Goal: Find specific page/section: Find specific page/section

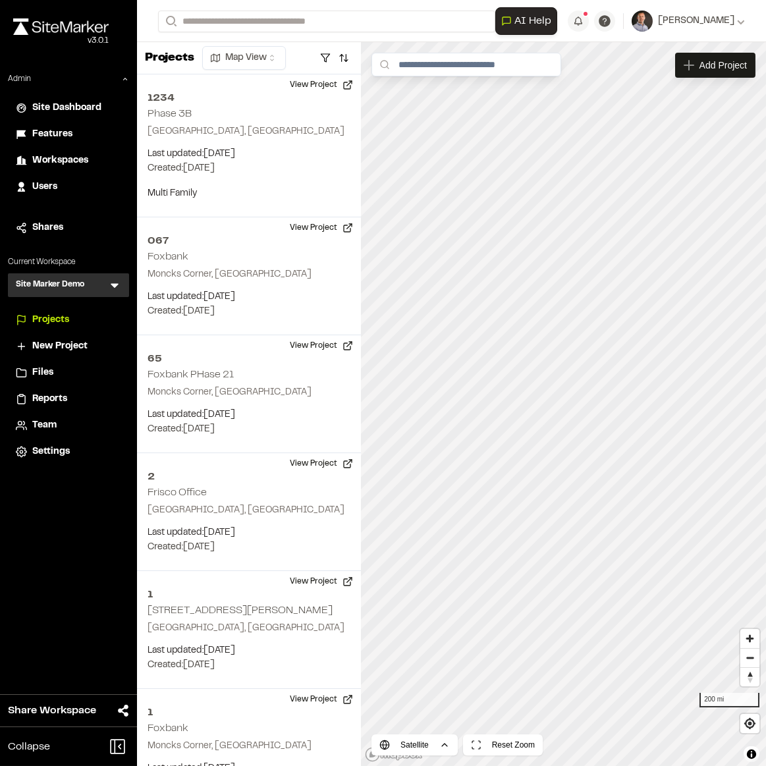
click at [114, 285] on icon at bounding box center [115, 286] width 8 height 5
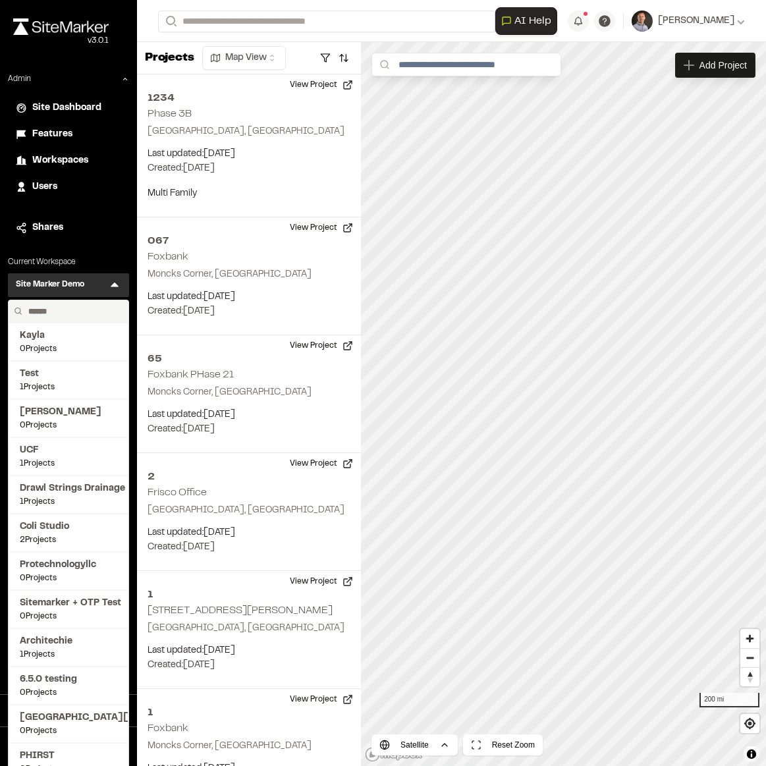
click at [95, 312] on input "text" at bounding box center [73, 311] width 100 height 22
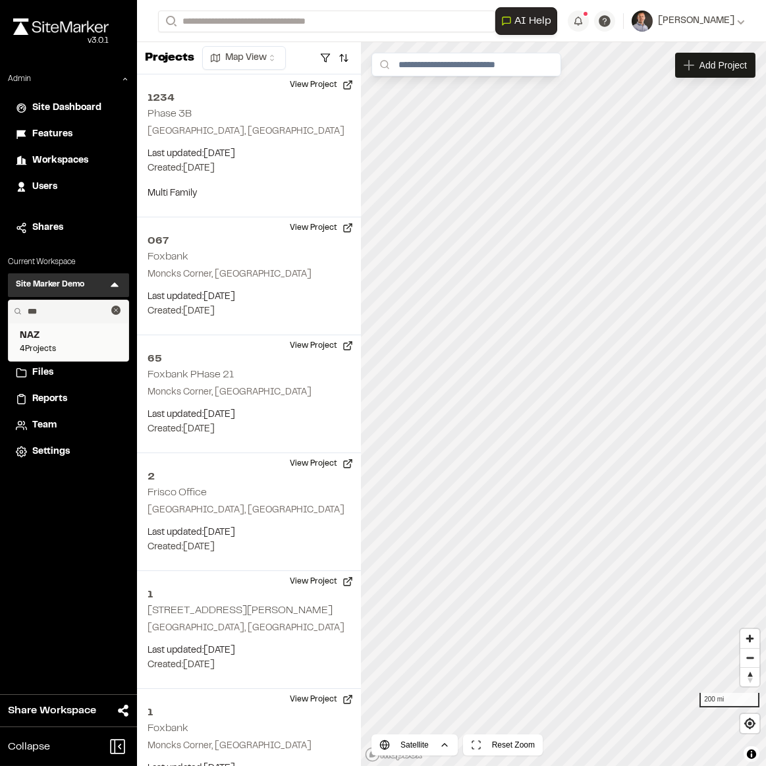
type input "***"
click at [67, 337] on span "NAZ" at bounding box center [68, 336] width 97 height 14
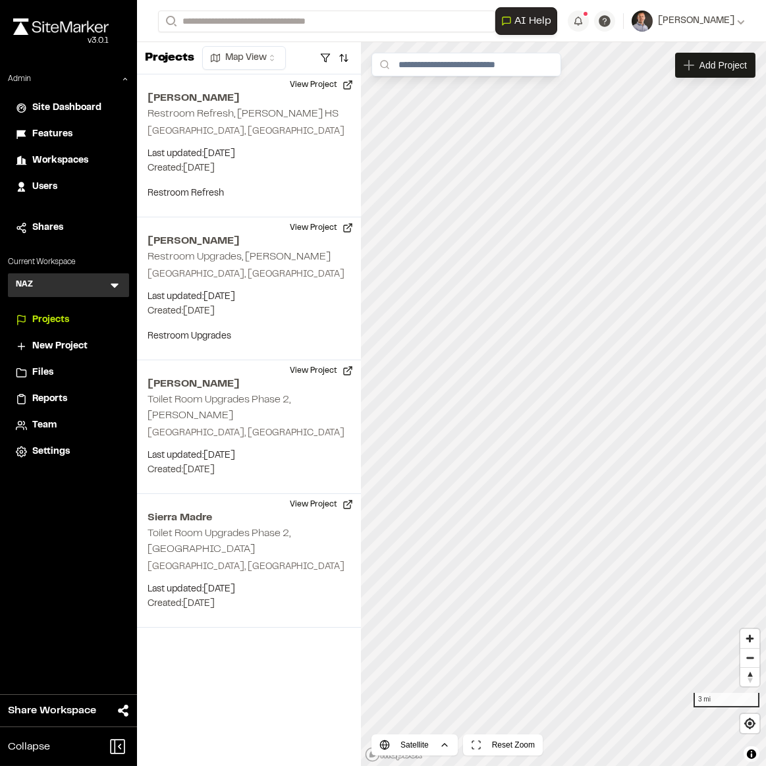
click at [39, 397] on span "Reports" at bounding box center [49, 399] width 35 height 14
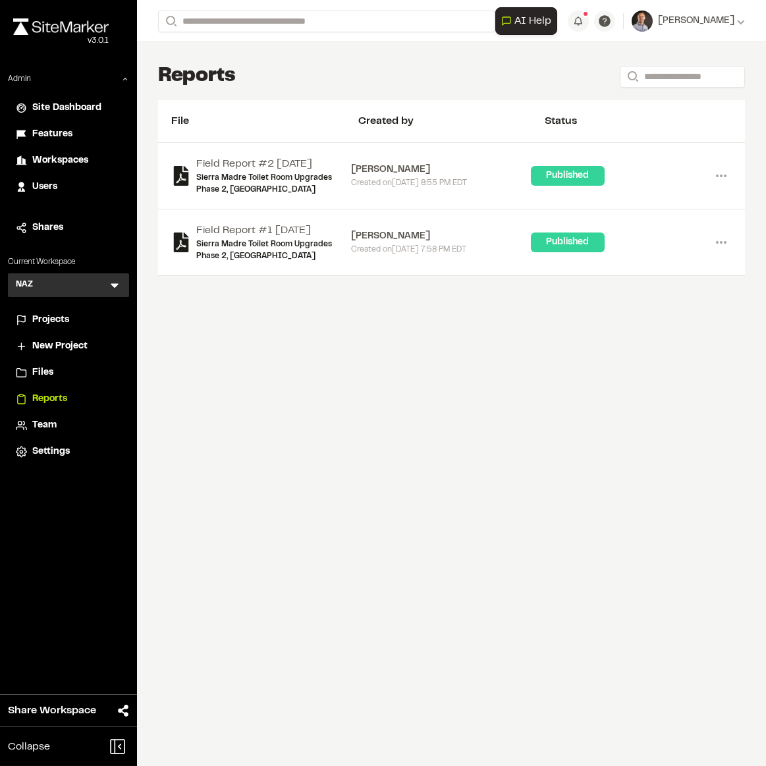
click at [39, 429] on span "Team" at bounding box center [44, 425] width 24 height 14
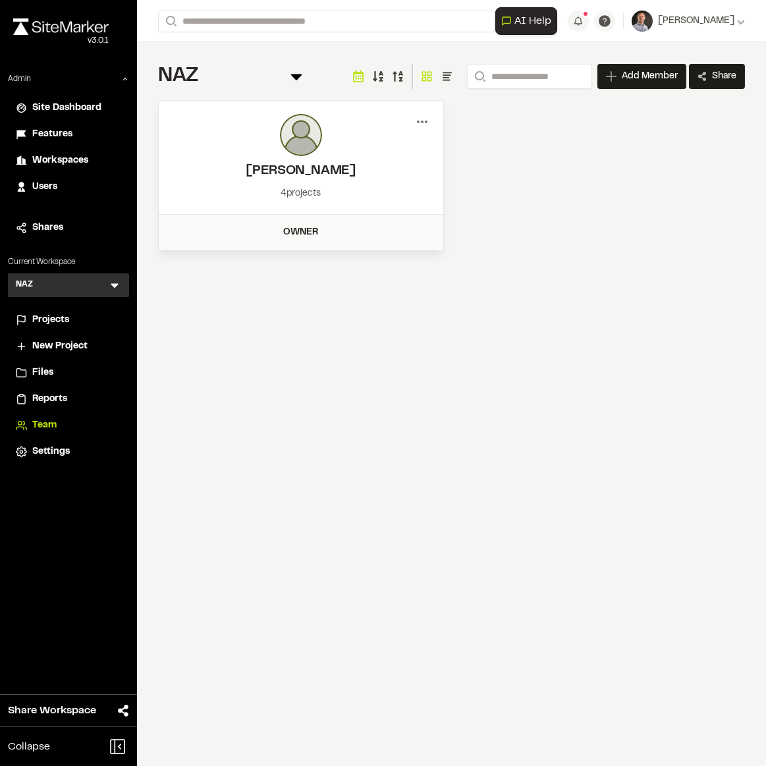
click at [423, 122] on icon at bounding box center [422, 121] width 21 height 21
drag, startPoint x: 383, startPoint y: 166, endPoint x: 396, endPoint y: 183, distance: 22.0
click at [382, 167] on div "Edit Permissions" at bounding box center [374, 169] width 115 height 20
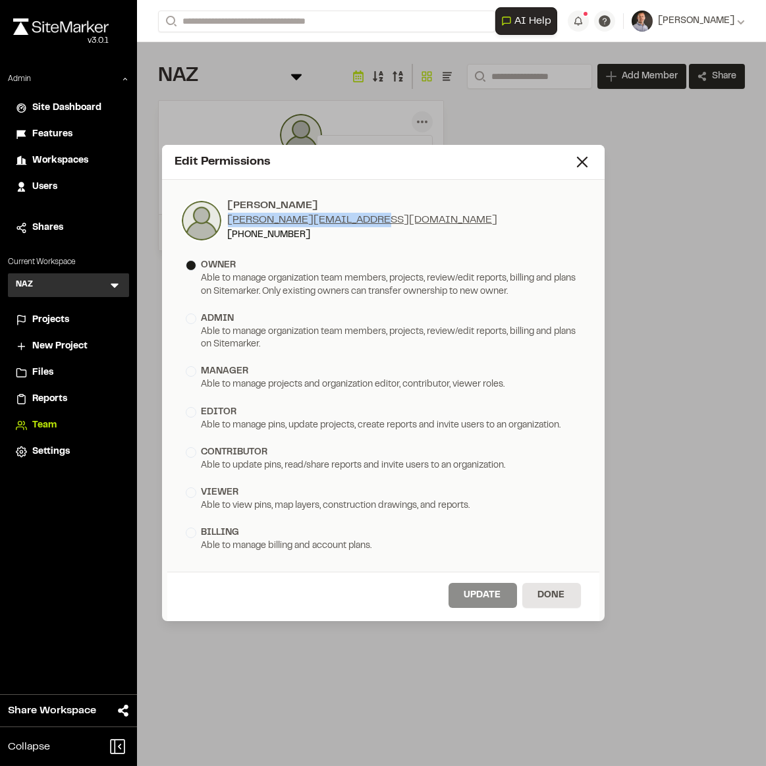
drag, startPoint x: 377, startPoint y: 219, endPoint x: 228, endPoint y: 223, distance: 148.9
click at [228, 223] on div "Greg Romero greg@nazconsultinginc.com (323) 833-0254" at bounding box center [383, 220] width 406 height 44
copy link "greg@nazconsultinginc.com"
click at [549, 591] on button "Done" at bounding box center [551, 595] width 59 height 25
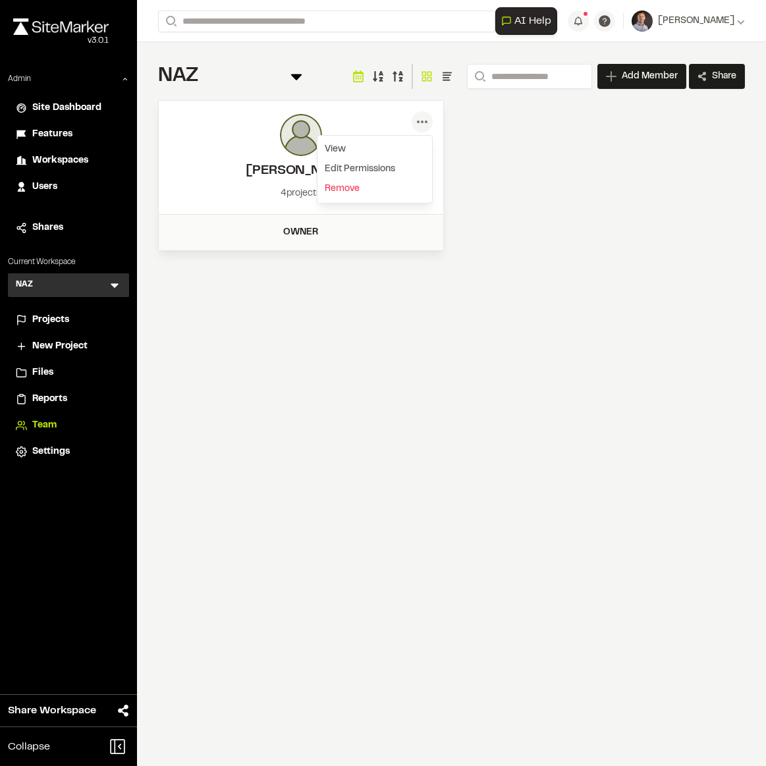
click at [64, 316] on span "Projects" at bounding box center [50, 320] width 37 height 14
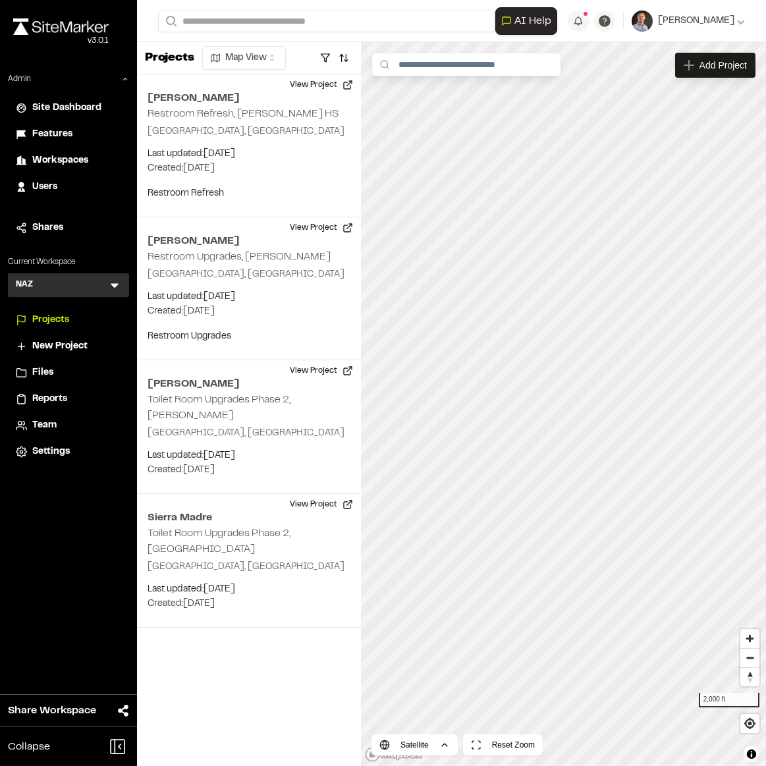
click at [63, 396] on span "Reports" at bounding box center [49, 399] width 35 height 14
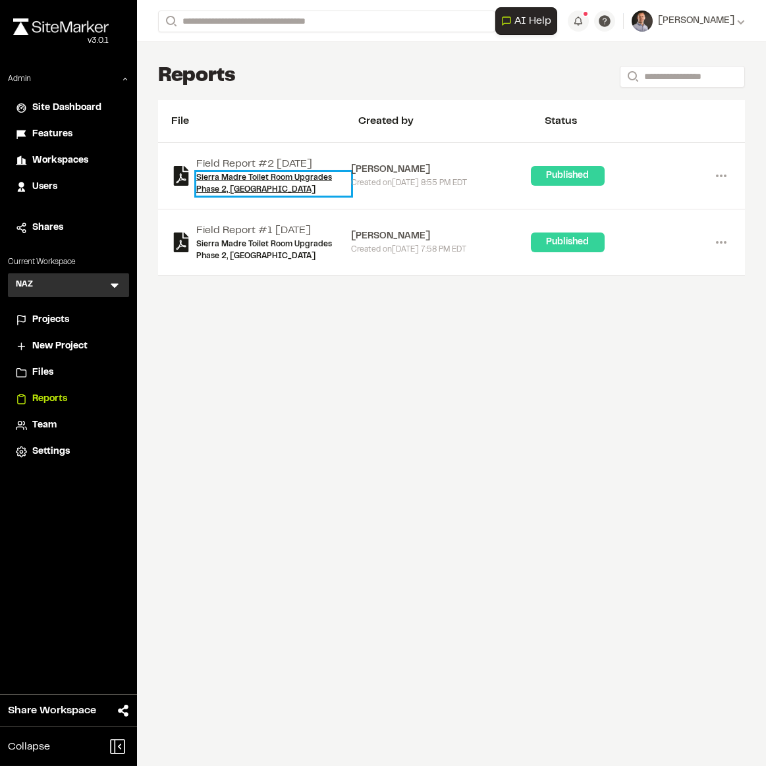
click at [234, 186] on link "Sierra Madre Toilet Room Upgrades Phase 2, Sierra Madre" at bounding box center [273, 184] width 155 height 24
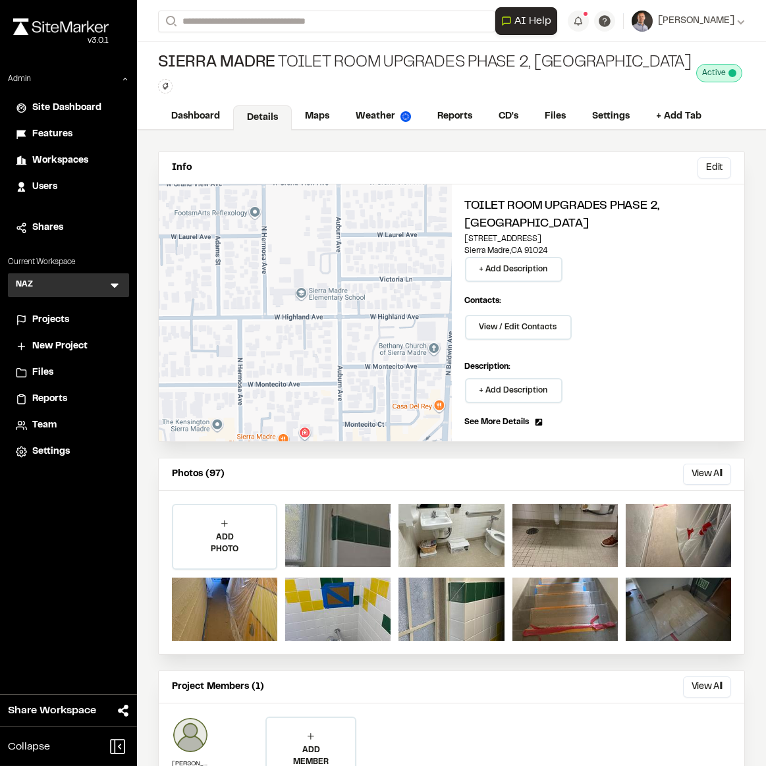
click at [55, 425] on span "Team" at bounding box center [44, 425] width 24 height 14
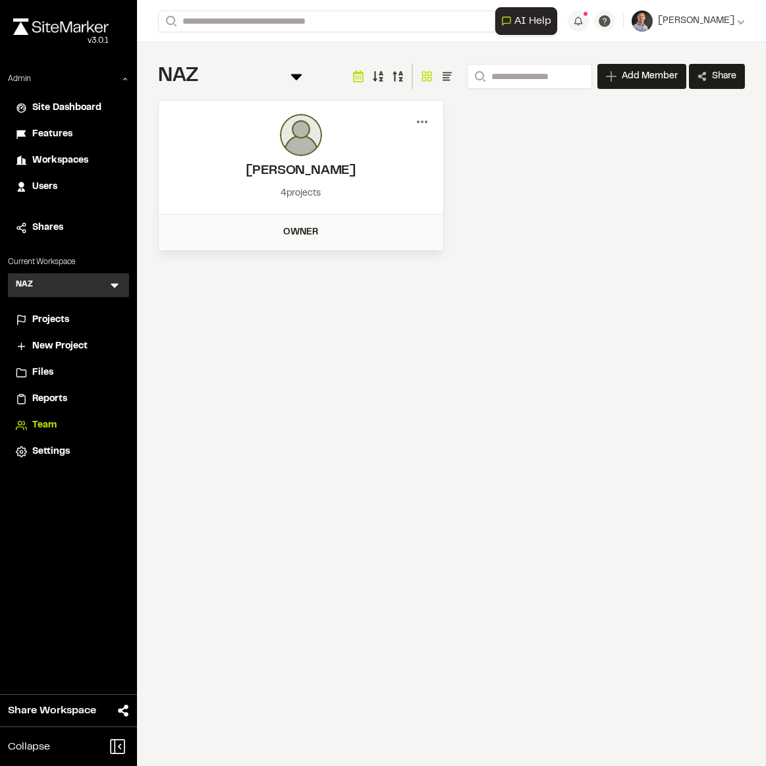
click at [422, 119] on icon at bounding box center [422, 121] width 21 height 21
click at [379, 166] on div "Edit Permissions" at bounding box center [374, 169] width 115 height 20
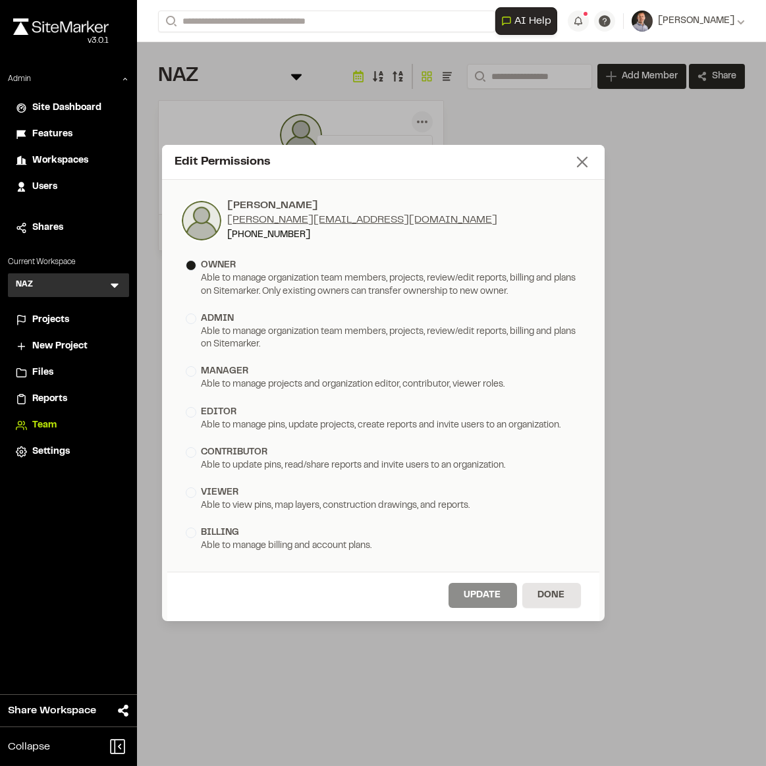
click at [583, 158] on icon at bounding box center [582, 162] width 18 height 18
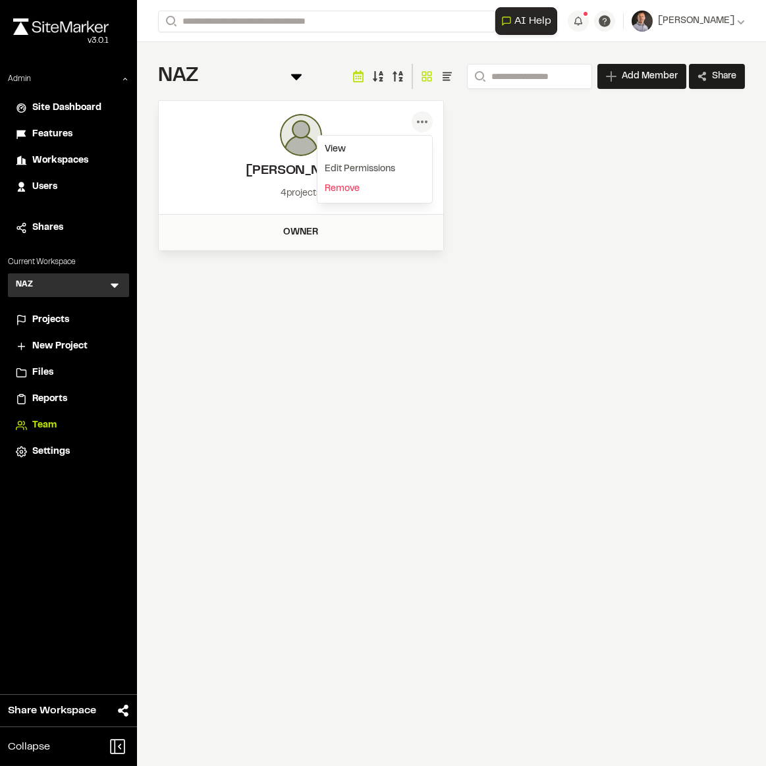
click at [333, 146] on div "View" at bounding box center [374, 150] width 115 height 20
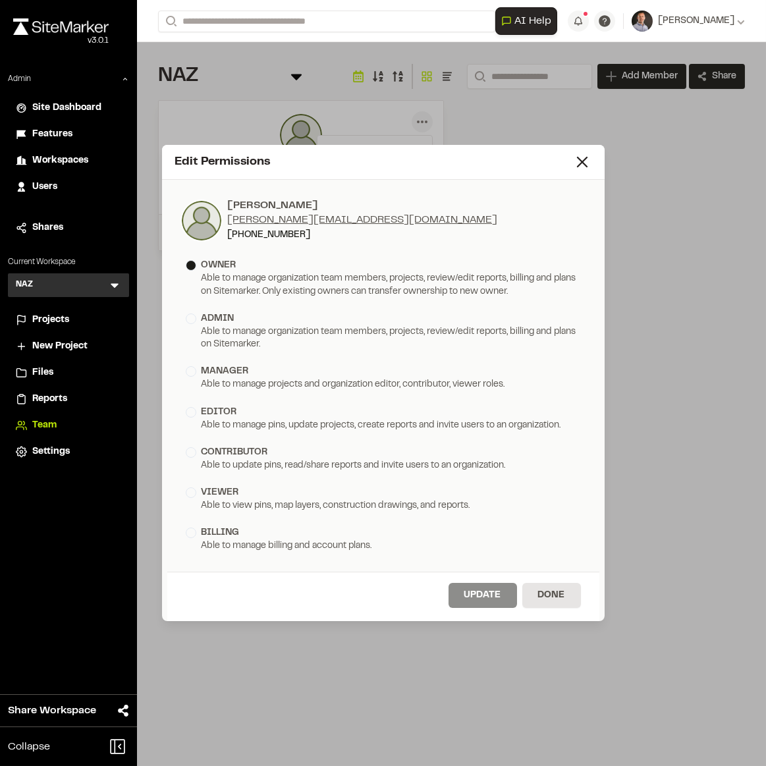
click at [67, 107] on span "Site Dashboard" at bounding box center [66, 108] width 69 height 14
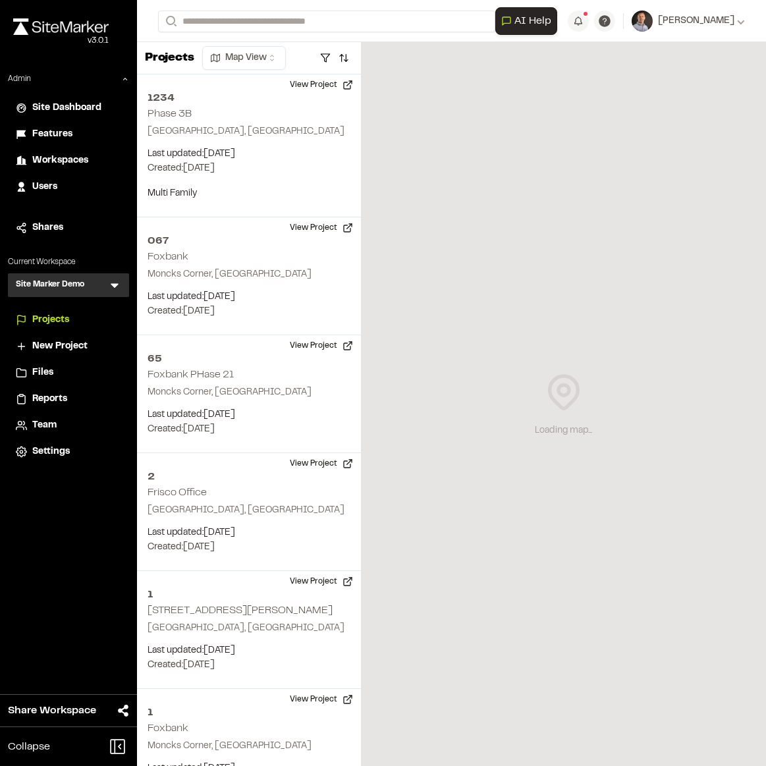
click at [115, 283] on icon at bounding box center [114, 285] width 13 height 13
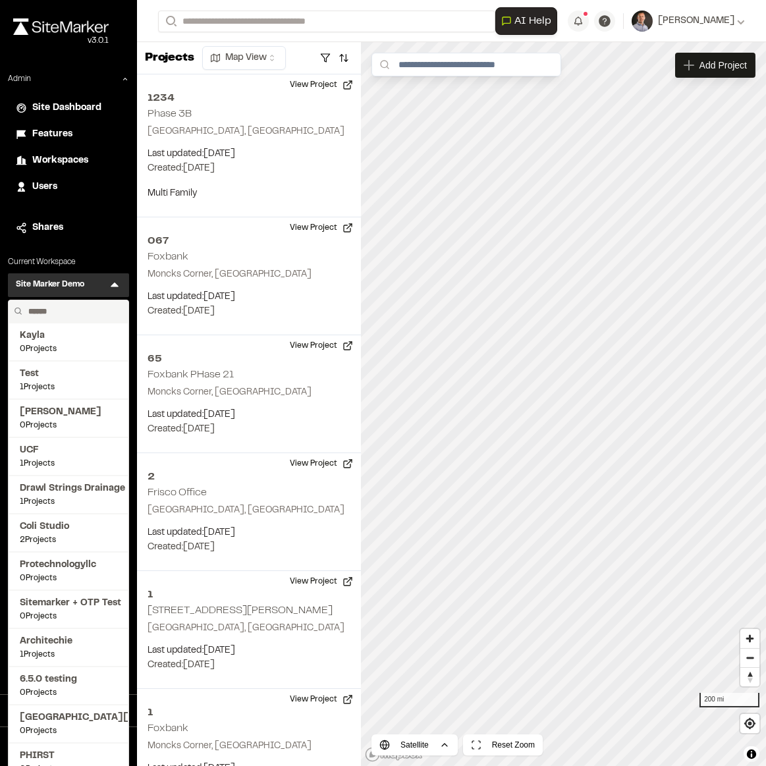
click at [83, 310] on input "text" at bounding box center [73, 311] width 100 height 22
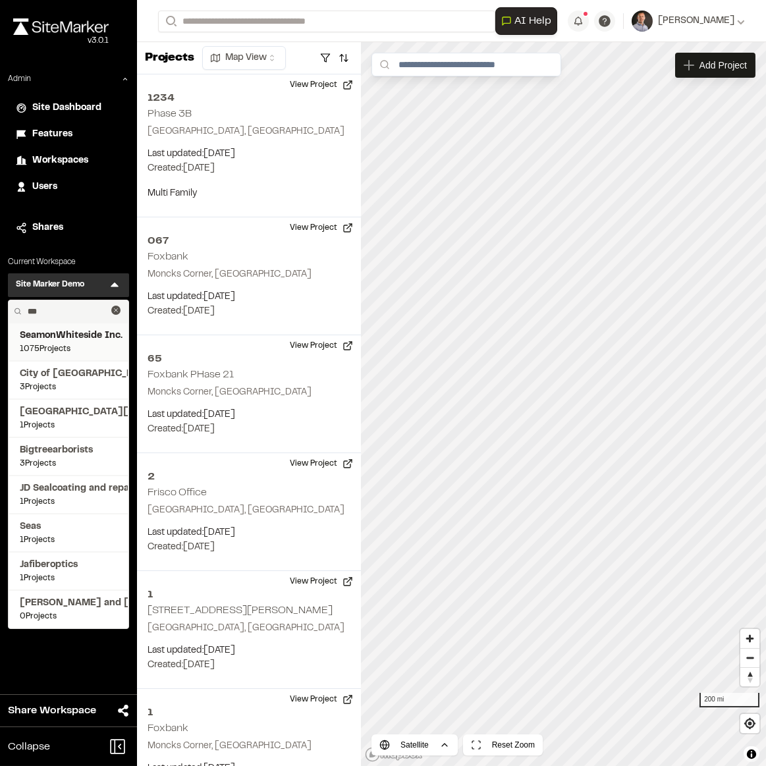
type input "***"
click at [76, 337] on span "SeamonWhiteside Inc." at bounding box center [68, 336] width 97 height 14
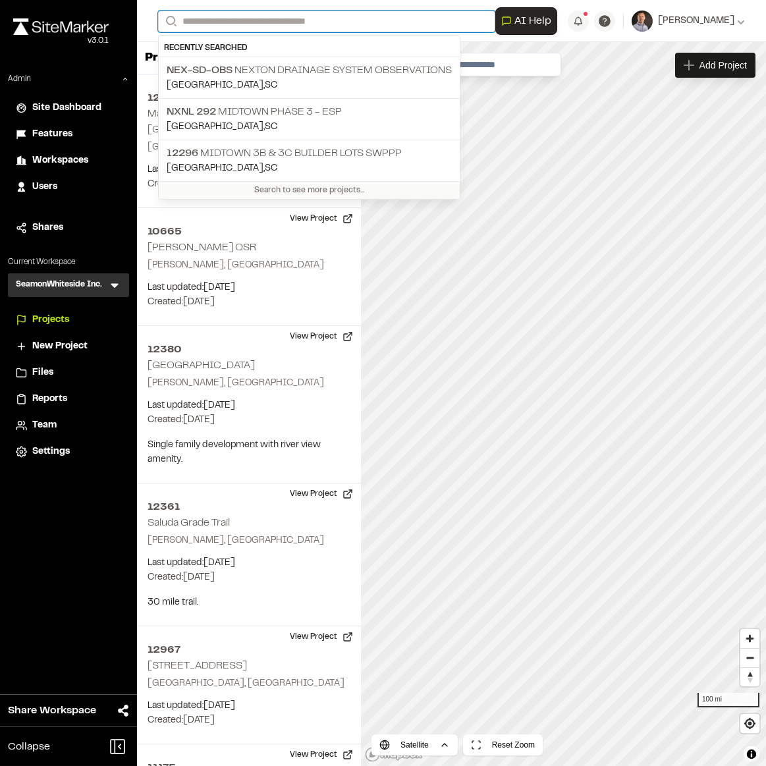
click at [270, 17] on input "Search" at bounding box center [326, 22] width 337 height 22
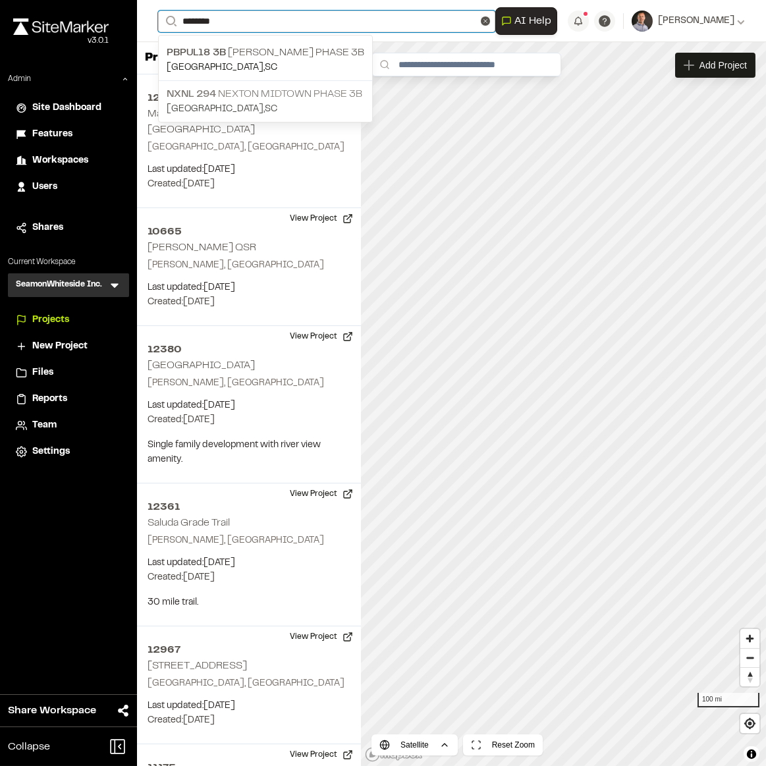
type input "********"
click at [307, 94] on p "NXNL 294 Nexton Midtown Phase 3B" at bounding box center [266, 94] width 198 height 16
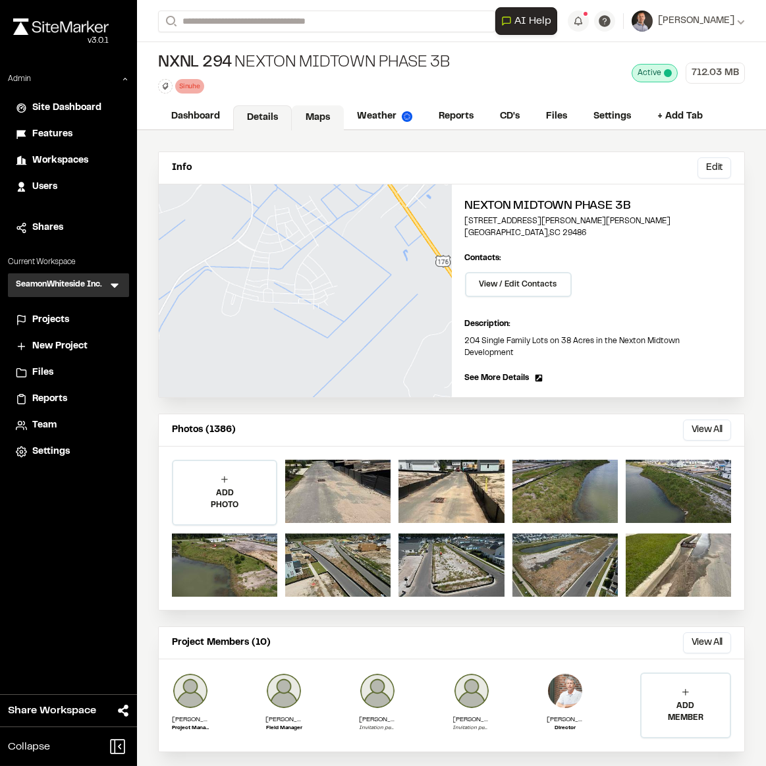
click at [308, 119] on link "Maps" at bounding box center [318, 117] width 52 height 25
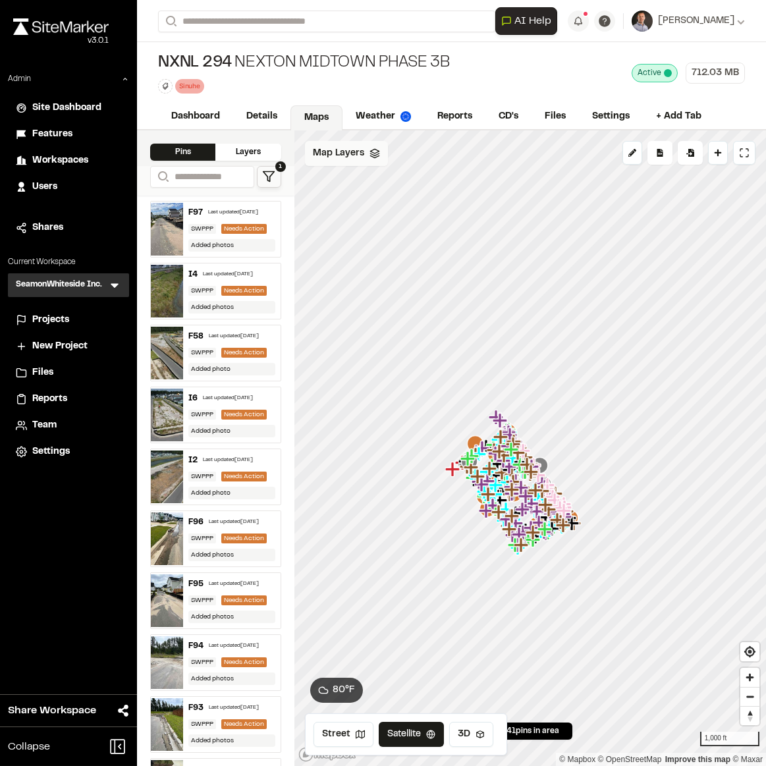
click at [350, 157] on span "Map Layers" at bounding box center [338, 153] width 51 height 14
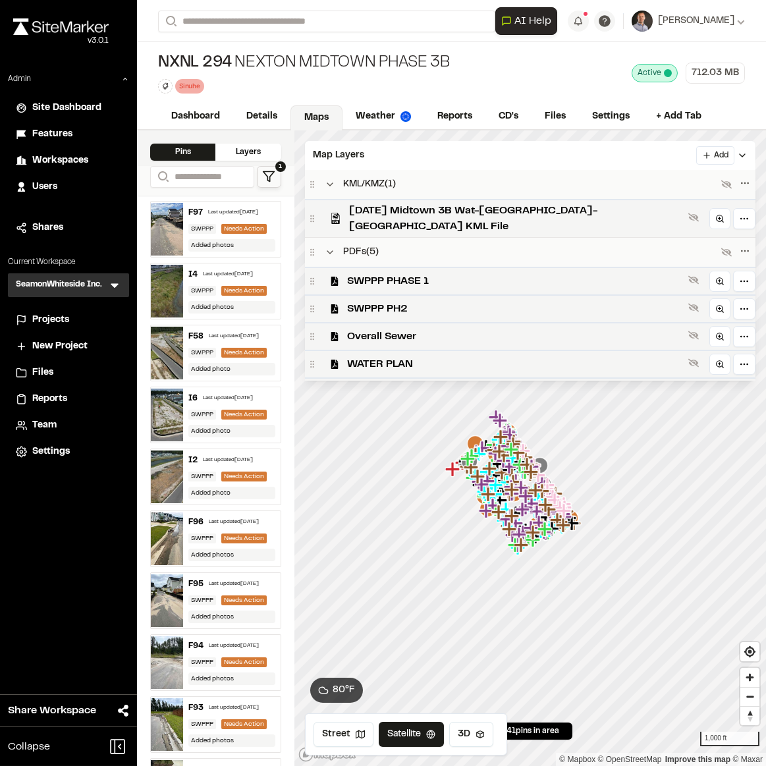
click at [72, 390] on li "Reports" at bounding box center [68, 399] width 121 height 25
click at [198, 99] on div "NXNL 294 Nexton Midtown Phase 3B Sinuhe Delete Rename Edit Color Delete Tag Are…" at bounding box center [451, 73] width 629 height 62
click at [200, 111] on link "Dashboard" at bounding box center [196, 117] width 76 height 25
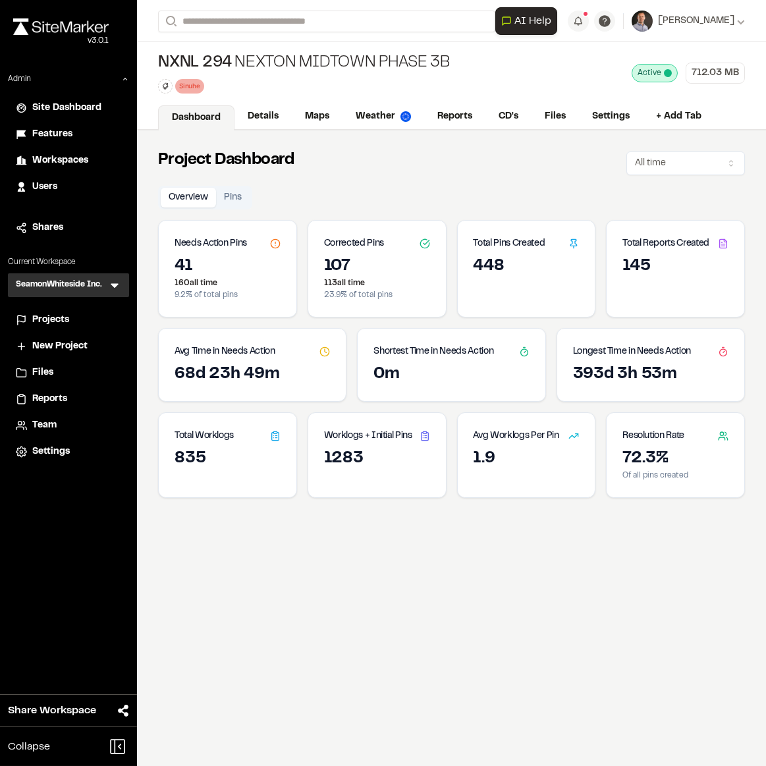
click at [239, 196] on button "Pins" at bounding box center [233, 198] width 34 height 20
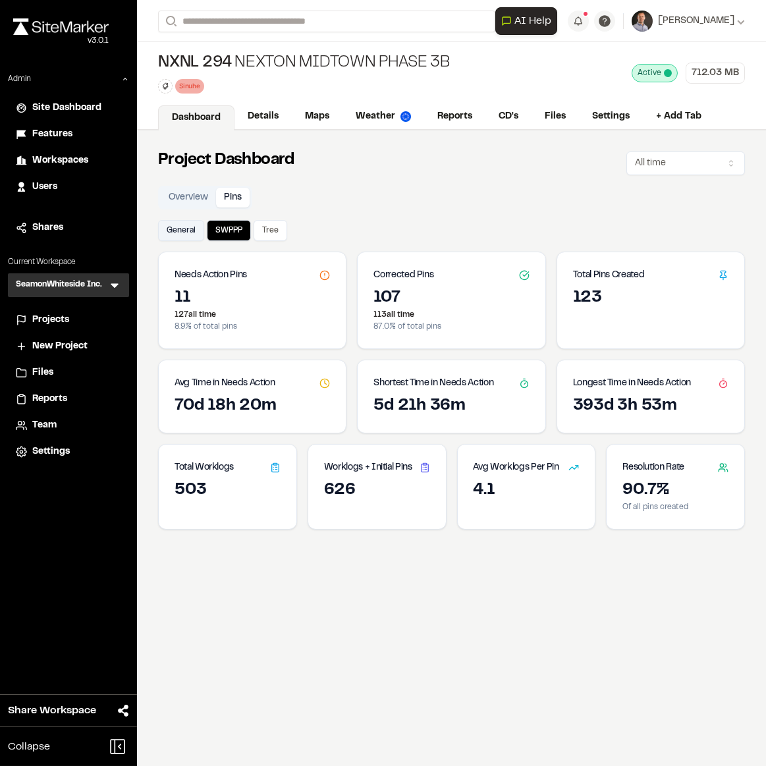
click at [186, 223] on button "General" at bounding box center [181, 230] width 46 height 21
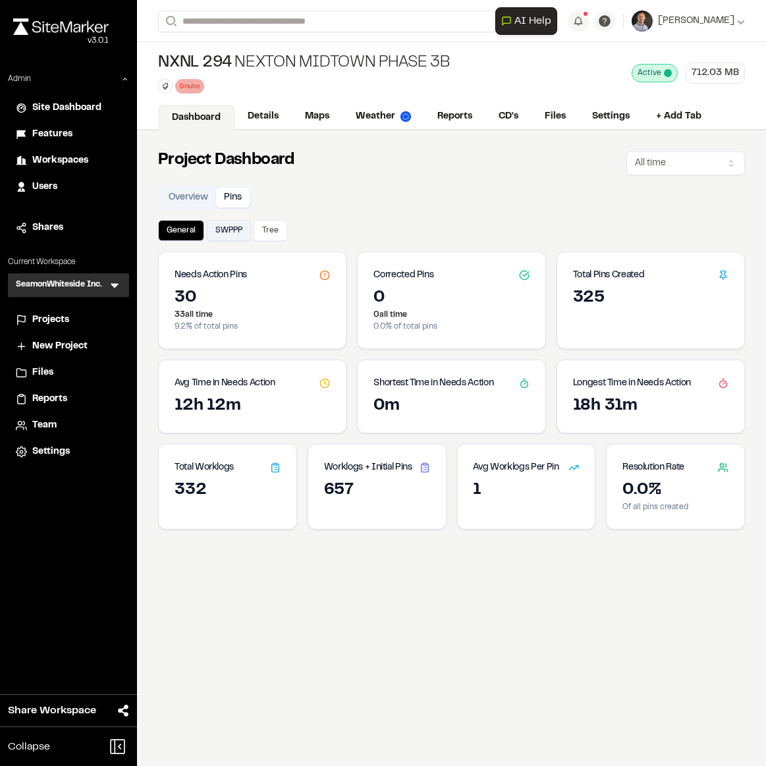
click at [221, 225] on button "SWPPP" at bounding box center [229, 230] width 44 height 21
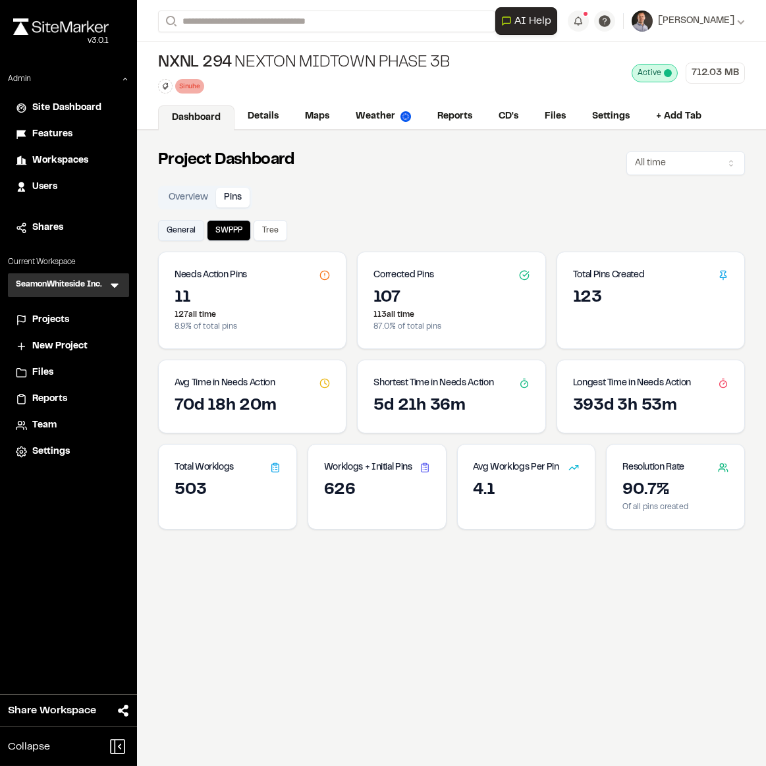
click at [176, 229] on button "General" at bounding box center [181, 230] width 46 height 21
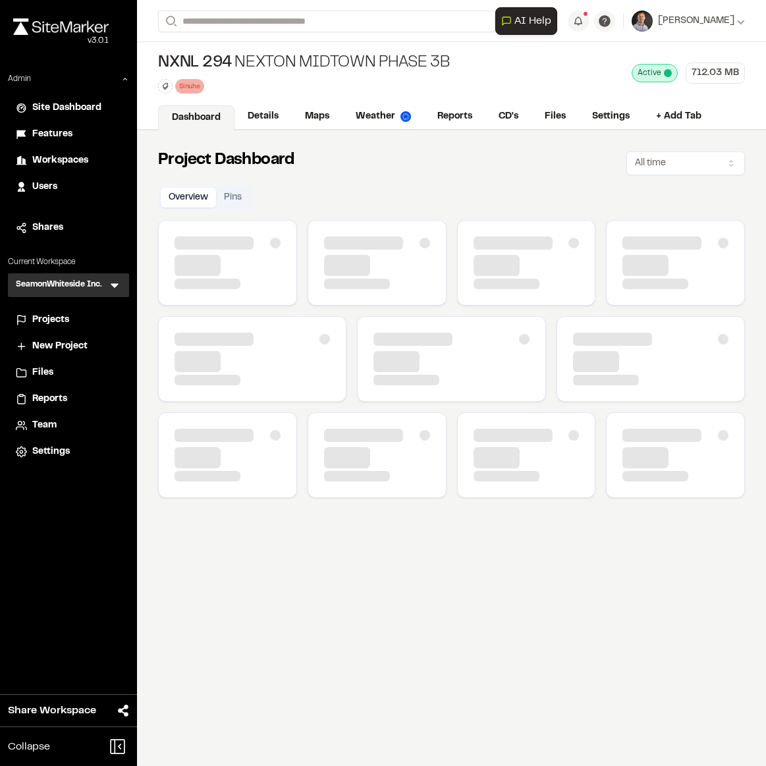
click at [198, 188] on button "Overview" at bounding box center [188, 198] width 55 height 20
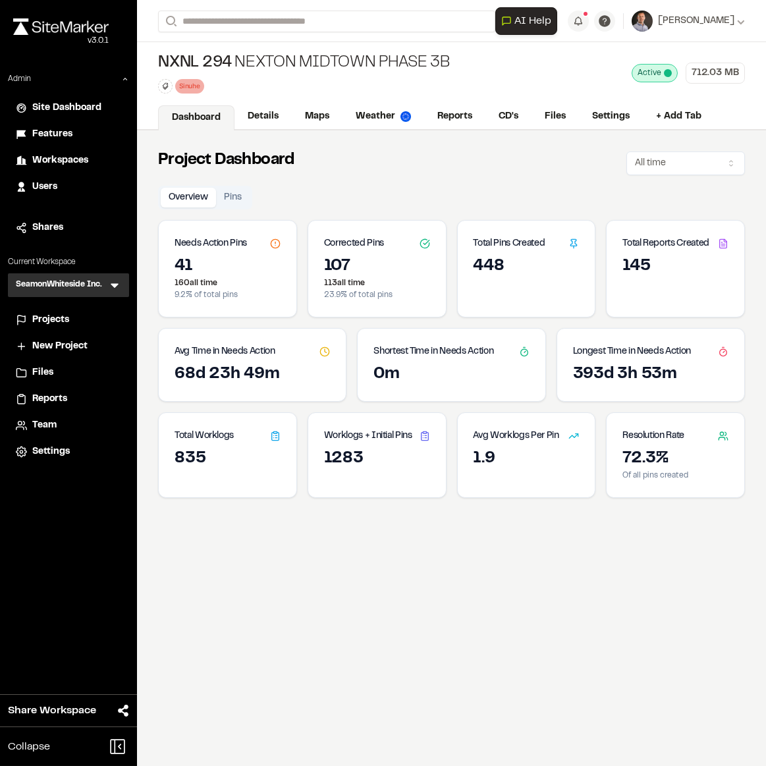
click at [718, 243] on icon at bounding box center [723, 243] width 11 height 11
